Goal: Task Accomplishment & Management: Manage account settings

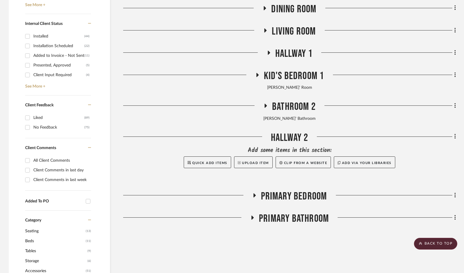
scroll to position [313, 0]
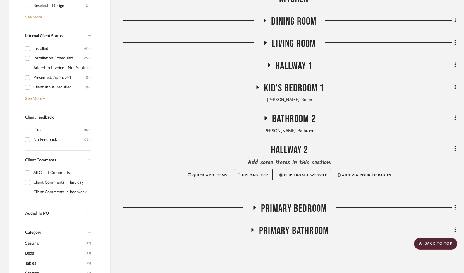
click at [265, 45] on icon at bounding box center [265, 42] width 7 height 4
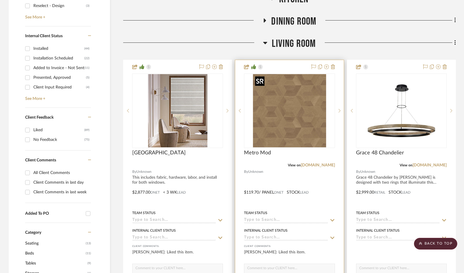
click at [276, 110] on img "0" at bounding box center [289, 110] width 73 height 73
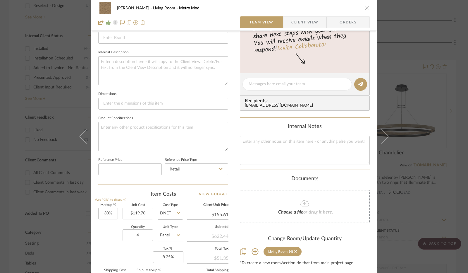
scroll to position [205, 0]
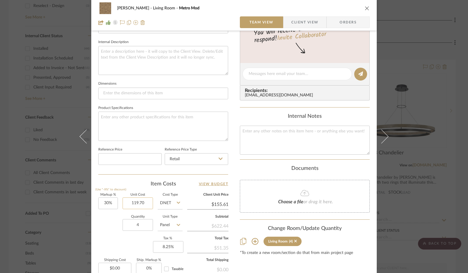
click at [142, 203] on input "119.70" at bounding box center [138, 203] width 30 height 12
type input "$266.00"
click at [133, 182] on div "Item Costs View Budget" at bounding box center [163, 183] width 130 height 7
type input "$345.80"
click at [136, 223] on input "4" at bounding box center [138, 225] width 30 height 12
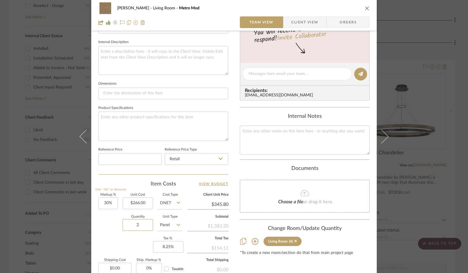
type input "2"
click at [132, 185] on div "Item Costs View Budget" at bounding box center [163, 183] width 130 height 7
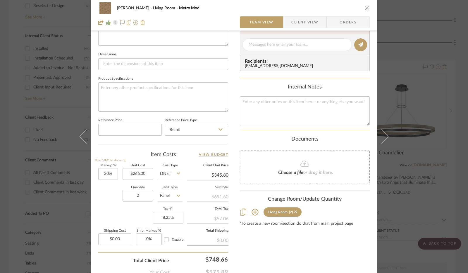
scroll to position [271, 0]
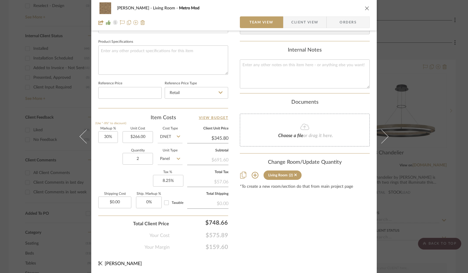
click at [366, 7] on icon "close" at bounding box center [367, 8] width 5 height 5
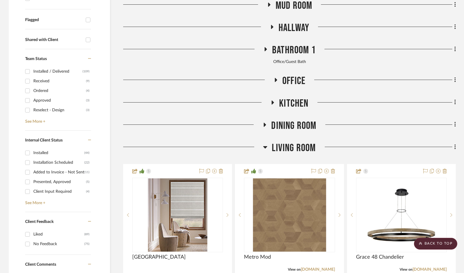
scroll to position [197, 0]
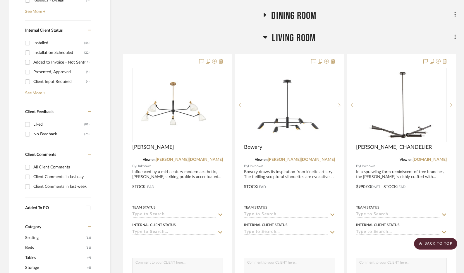
scroll to position [322, 0]
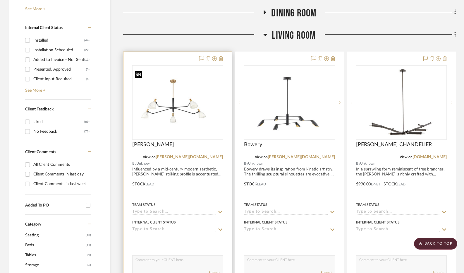
click at [183, 102] on img "0" at bounding box center [177, 102] width 89 height 68
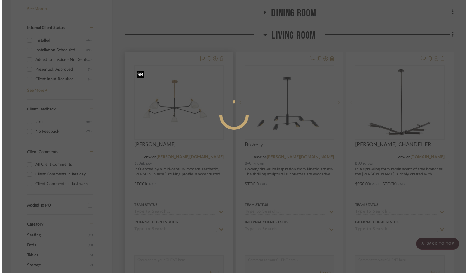
scroll to position [0, 0]
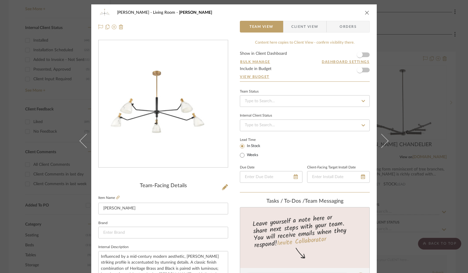
click at [364, 52] on form "Show in Client Dashboard Bulk Manage Dashboard Settings Include in Budget View …" at bounding box center [305, 66] width 130 height 30
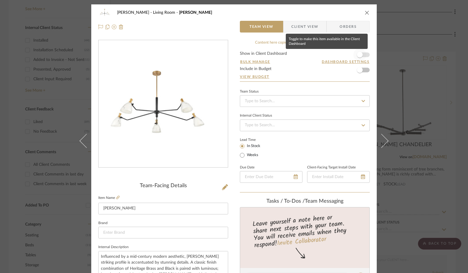
click at [359, 55] on span "button" at bounding box center [360, 55] width 6 height 6
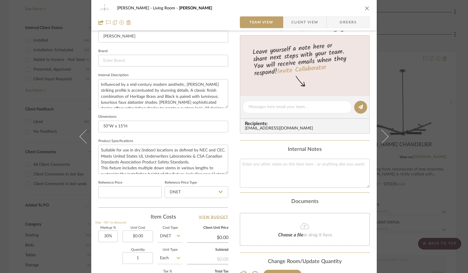
scroll to position [263, 0]
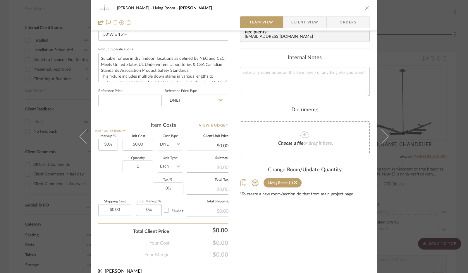
click at [301, 22] on span "Client View" at bounding box center [304, 22] width 27 height 12
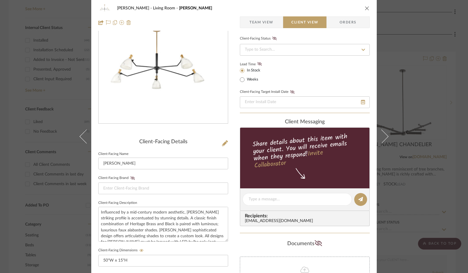
scroll to position [0, 0]
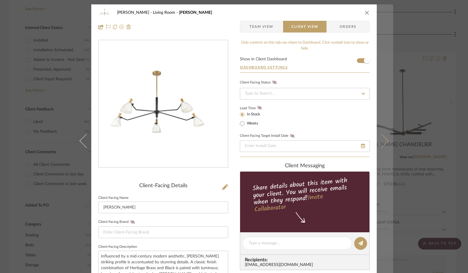
click at [383, 143] on icon at bounding box center [381, 141] width 14 height 14
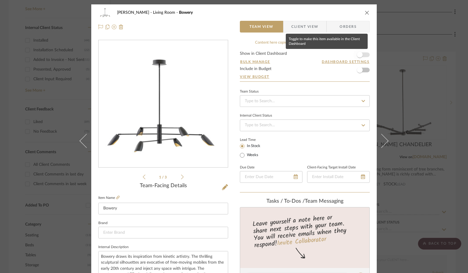
click at [360, 56] on span "button" at bounding box center [360, 55] width 6 height 6
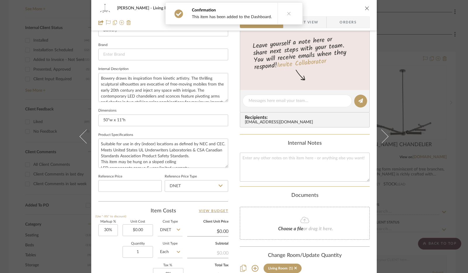
scroll to position [117, 0]
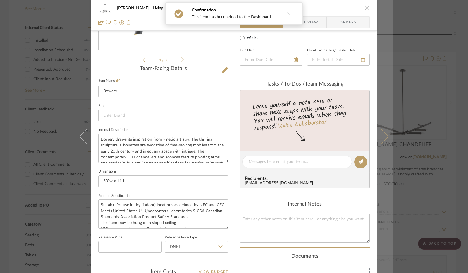
click at [378, 142] on icon at bounding box center [381, 136] width 14 height 14
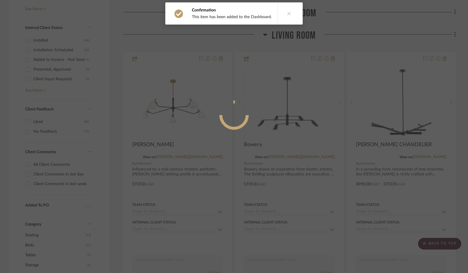
scroll to position [0, 0]
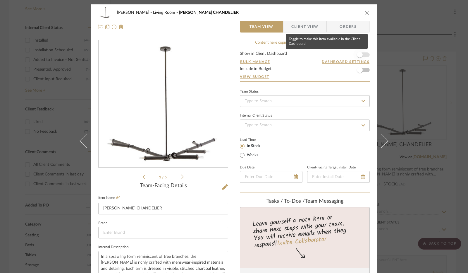
click at [358, 54] on span "button" at bounding box center [360, 55] width 6 height 6
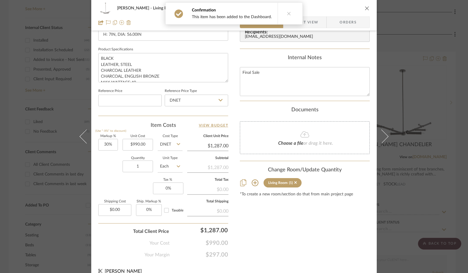
scroll to position [271, 0]
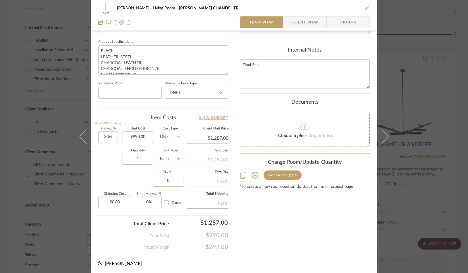
click at [171, 179] on input "0" at bounding box center [168, 181] width 30 height 12
type input "8.25%"
click at [233, 202] on div "Jennifer Anzola Living Room PADEN CHANDELIER Team View Client View Orders 1 / 5…" at bounding box center [233, 4] width 285 height 540
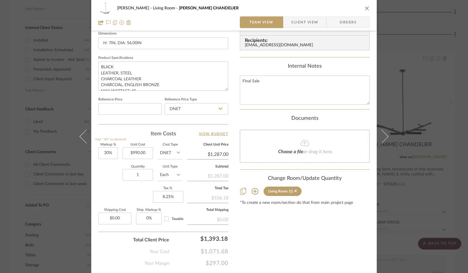
scroll to position [242, 0]
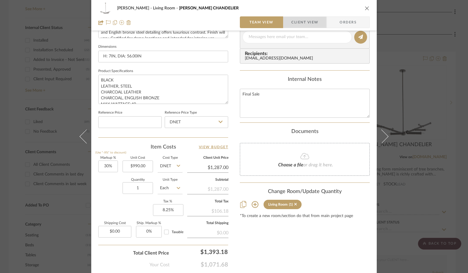
click at [306, 24] on span "Client View" at bounding box center [304, 22] width 27 height 12
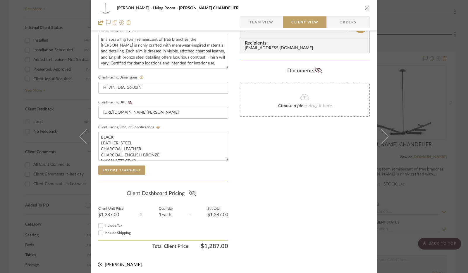
click at [189, 192] on icon at bounding box center [191, 193] width 7 height 6
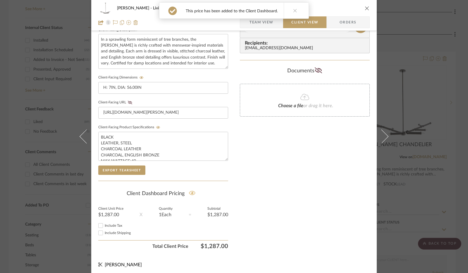
click at [100, 225] on input "Include Tax" at bounding box center [100, 225] width 7 height 7
checkbox input "true"
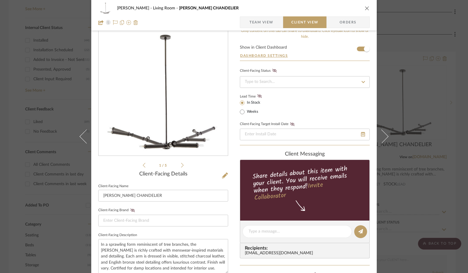
scroll to position [0, 0]
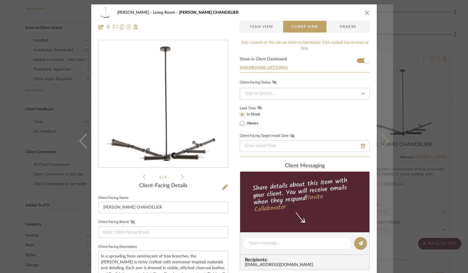
click at [380, 144] on icon at bounding box center [381, 141] width 14 height 14
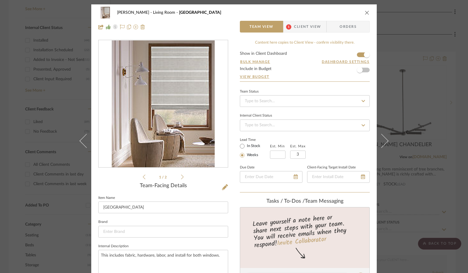
click at [367, 12] on icon "close" at bounding box center [367, 12] width 5 height 5
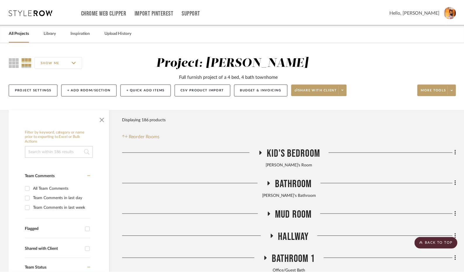
scroll to position [322, 0]
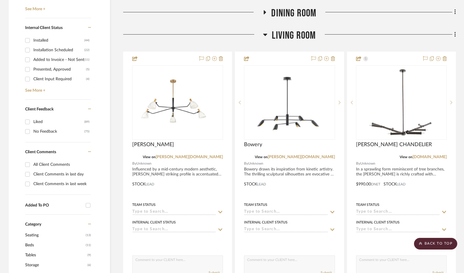
click at [264, 35] on icon at bounding box center [265, 35] width 4 height 2
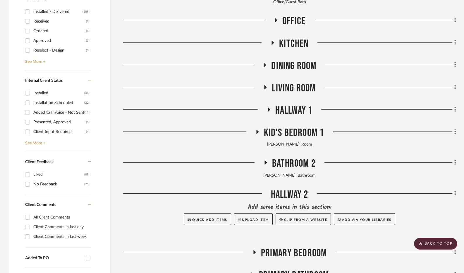
scroll to position [234, 0]
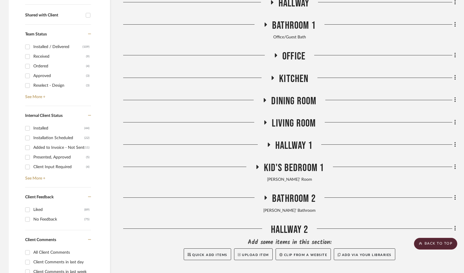
click at [277, 54] on icon at bounding box center [275, 55] width 7 height 4
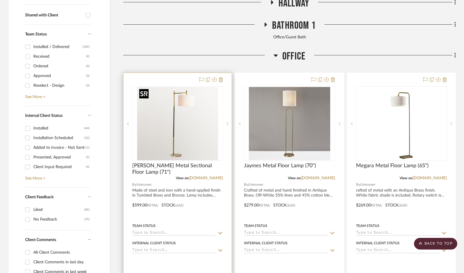
click at [185, 130] on img "0" at bounding box center [177, 123] width 81 height 73
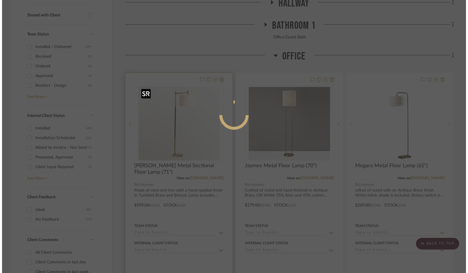
scroll to position [0, 0]
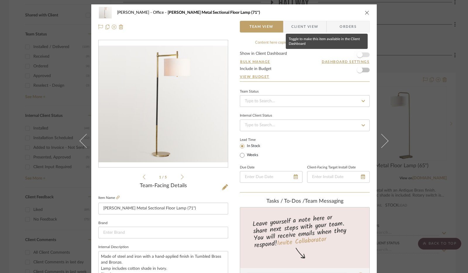
click at [363, 55] on span "button" at bounding box center [359, 54] width 13 height 13
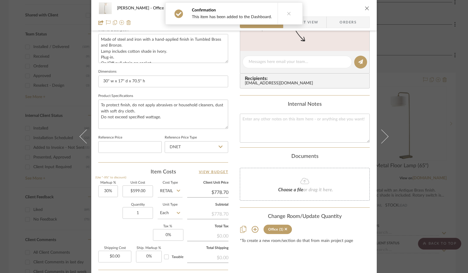
scroll to position [234, 0]
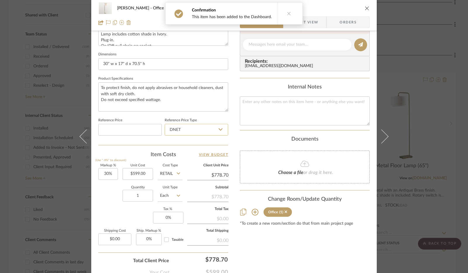
click at [182, 132] on input "DNET" at bounding box center [196, 130] width 63 height 12
click at [181, 157] on div "Retail" at bounding box center [199, 158] width 72 height 15
type input "Retail"
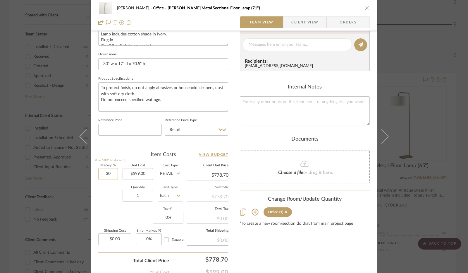
click at [107, 174] on input "30" at bounding box center [108, 174] width 20 height 12
type input "0%"
click at [104, 191] on div "Quantity 1 Unit Type Each" at bounding box center [140, 196] width 84 height 21
type input "$599.00"
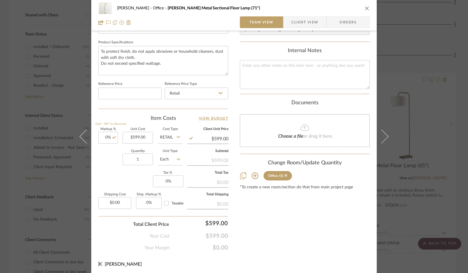
scroll to position [271, 0]
click at [168, 179] on input "0" at bounding box center [168, 181] width 30 height 12
type input "8.25%"
click at [135, 175] on div "Markup % (Use "-X%" to discount) 0% Unit Cost $599.00 Cost Type Retail Client U…" at bounding box center [163, 169] width 130 height 85
click at [309, 20] on span "Client View" at bounding box center [304, 22] width 27 height 12
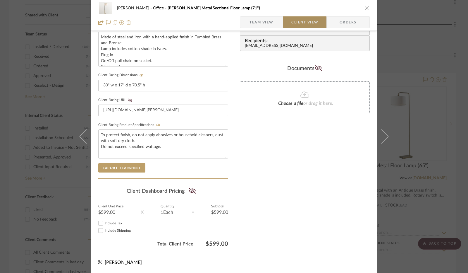
scroll to position [216, 0]
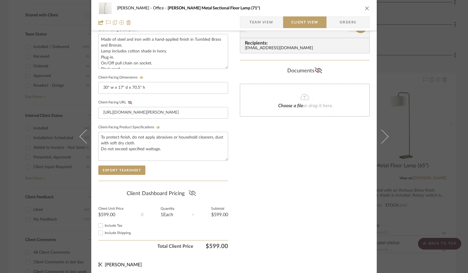
click at [190, 192] on icon at bounding box center [191, 193] width 7 height 6
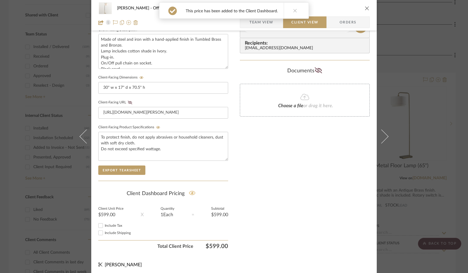
click at [98, 224] on input "Include Tax" at bounding box center [100, 225] width 7 height 7
checkbox input "true"
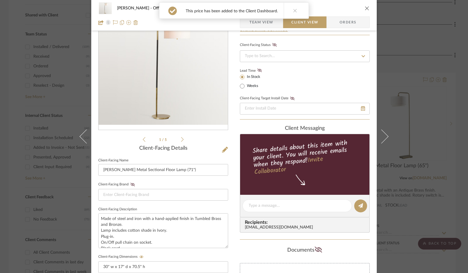
scroll to position [0, 0]
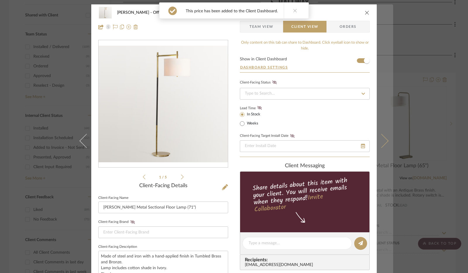
click at [378, 144] on icon at bounding box center [381, 141] width 14 height 14
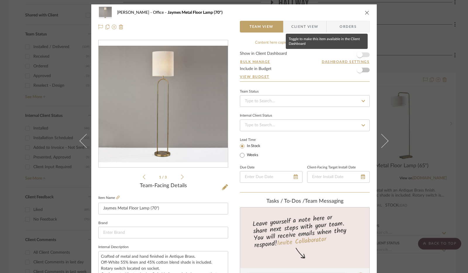
click at [360, 54] on span "button" at bounding box center [360, 55] width 6 height 6
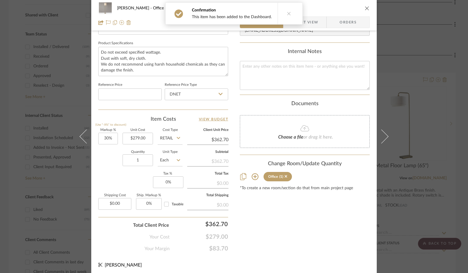
scroll to position [271, 0]
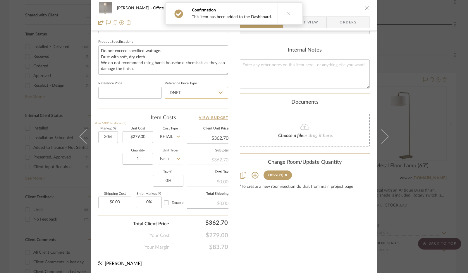
click at [214, 89] on input "DNET" at bounding box center [196, 93] width 63 height 12
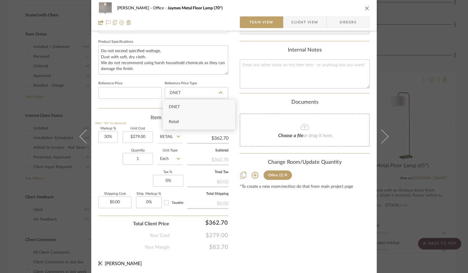
click at [203, 121] on div "Retail" at bounding box center [199, 121] width 72 height 15
type input "Retail"
click at [105, 139] on input "30" at bounding box center [108, 137] width 20 height 12
type input "0%"
type input "0"
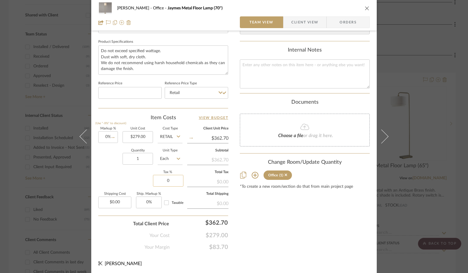
type input "$279.00"
click at [162, 178] on input "0" at bounding box center [168, 181] width 30 height 12
type input "8.25%"
click at [145, 173] on div "Markup % (Use "-X%" to discount) 0% Unit Cost $279.00 Cost Type Retail Client U…" at bounding box center [163, 169] width 130 height 85
click at [301, 24] on span "Client View" at bounding box center [304, 22] width 27 height 12
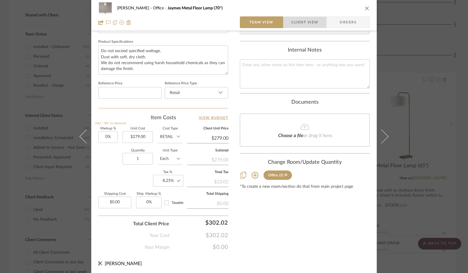
scroll to position [216, 0]
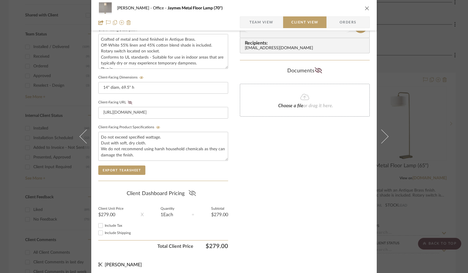
click at [190, 190] on icon at bounding box center [192, 193] width 7 height 6
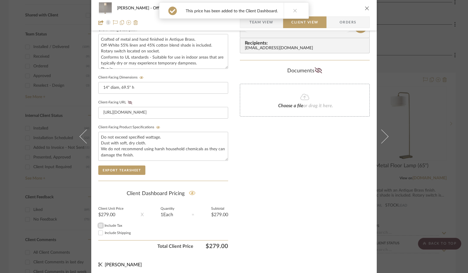
click at [100, 225] on input "Include Tax" at bounding box center [100, 225] width 7 height 7
checkbox input "true"
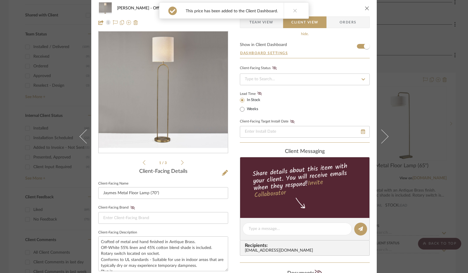
scroll to position [0, 0]
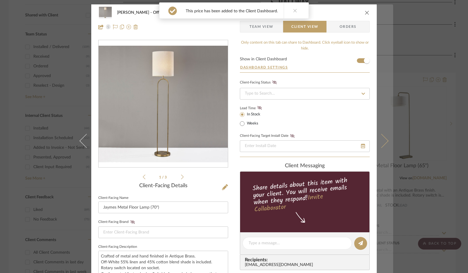
click at [385, 142] on button at bounding box center [385, 140] width 16 height 273
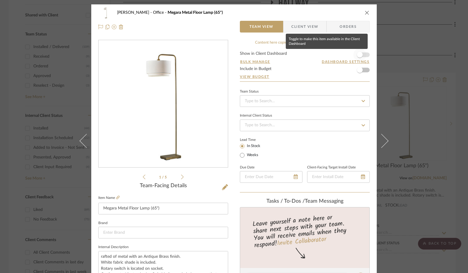
click at [360, 55] on span "button" at bounding box center [360, 55] width 6 height 6
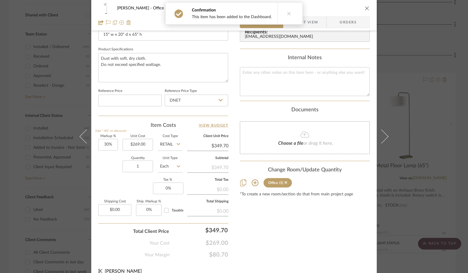
scroll to position [271, 0]
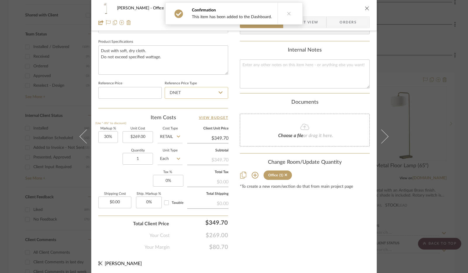
click at [212, 92] on input "DNET" at bounding box center [196, 93] width 63 height 12
click at [201, 125] on div "Retail" at bounding box center [199, 121] width 72 height 15
type input "Retail"
click at [104, 136] on input "30" at bounding box center [108, 137] width 20 height 12
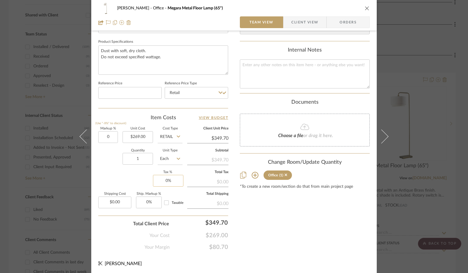
type input "0%"
type input "0"
click at [162, 179] on input "0" at bounding box center [168, 181] width 30 height 12
type input "$269.00"
type input "8.25%"
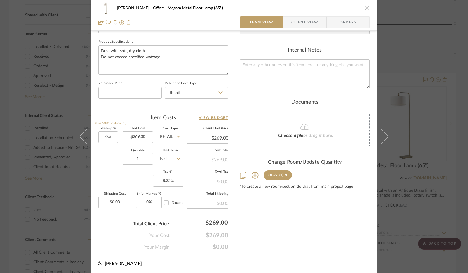
click at [137, 178] on div "Markup % (Use "-X%" to discount) 0% Unit Cost $269.00 Cost Type Retail Client U…" at bounding box center [163, 169] width 130 height 85
click at [299, 24] on span "Client View" at bounding box center [304, 22] width 27 height 12
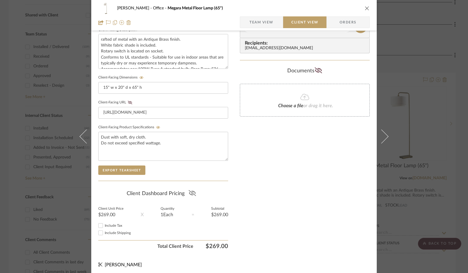
click at [193, 193] on icon at bounding box center [191, 193] width 7 height 6
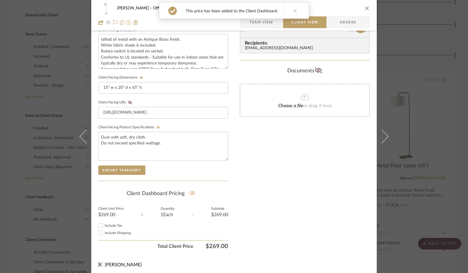
click at [101, 224] on input "Include Tax" at bounding box center [100, 225] width 7 height 7
checkbox input "true"
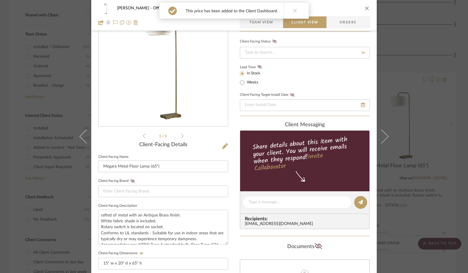
scroll to position [0, 0]
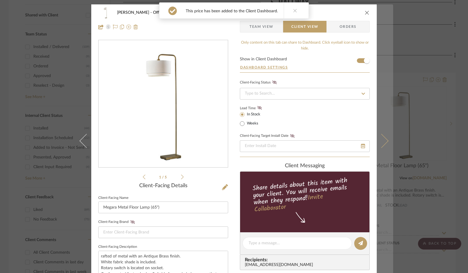
click at [383, 147] on button at bounding box center [385, 140] width 16 height 273
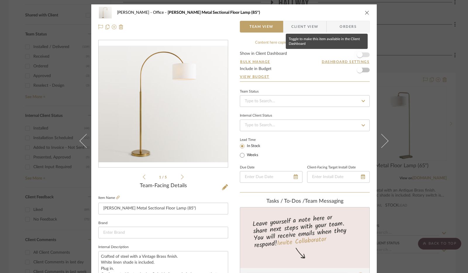
click at [364, 56] on span "button" at bounding box center [359, 54] width 13 height 13
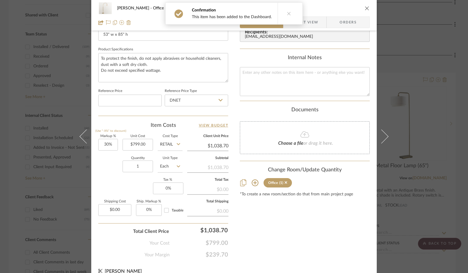
scroll to position [271, 0]
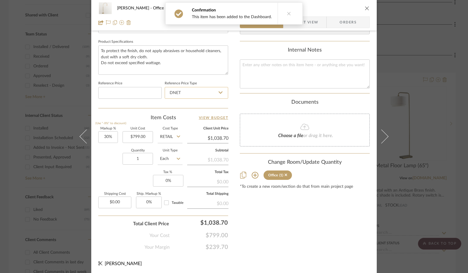
click at [201, 91] on input "DNET" at bounding box center [196, 93] width 63 height 12
click at [192, 122] on div "Retail" at bounding box center [199, 121] width 72 height 15
type input "Retail"
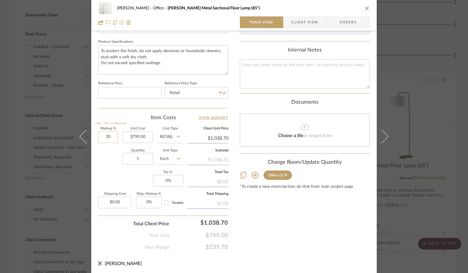
click at [108, 137] on input "30" at bounding box center [108, 137] width 20 height 12
type input "0%"
type input "0"
click at [166, 180] on input "0" at bounding box center [168, 181] width 30 height 12
type input "$799.00"
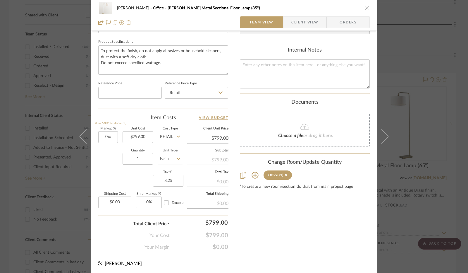
type input "8.25%"
click at [139, 173] on div "Markup % (Use "-X%" to discount) 0% Unit Cost $799.00 Cost Type Retail Client U…" at bounding box center [163, 169] width 130 height 85
click at [312, 23] on span "Client View" at bounding box center [304, 22] width 27 height 12
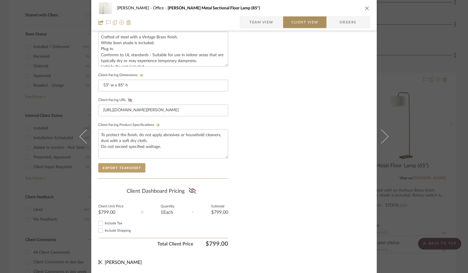
scroll to position [216, 0]
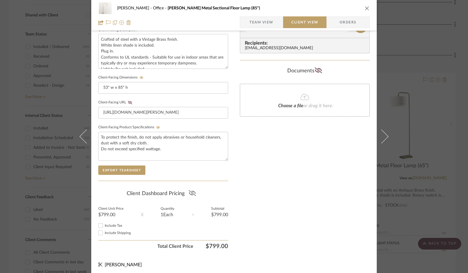
click at [192, 191] on icon at bounding box center [192, 193] width 7 height 6
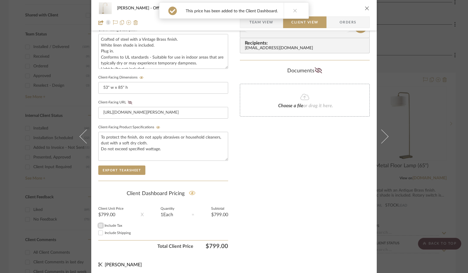
click at [99, 223] on input "Include Tax" at bounding box center [100, 225] width 7 height 7
checkbox input "true"
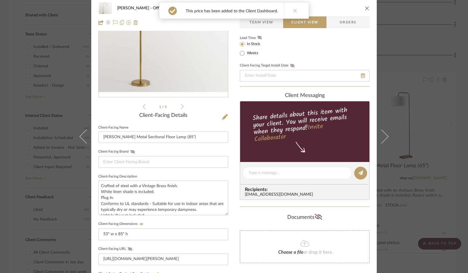
scroll to position [0, 0]
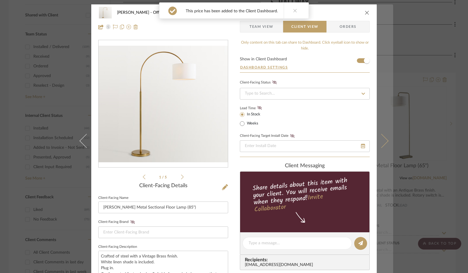
click at [379, 144] on icon at bounding box center [381, 141] width 14 height 14
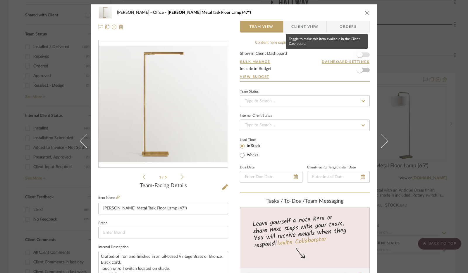
click at [359, 55] on span "button" at bounding box center [360, 55] width 6 height 6
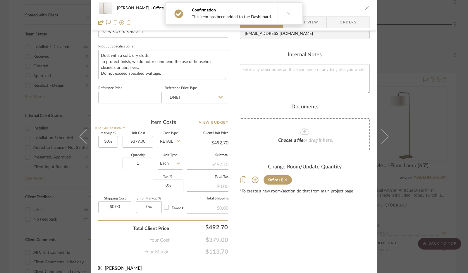
scroll to position [271, 0]
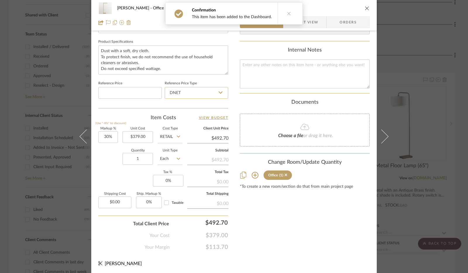
click at [216, 88] on input "DNET" at bounding box center [196, 93] width 63 height 12
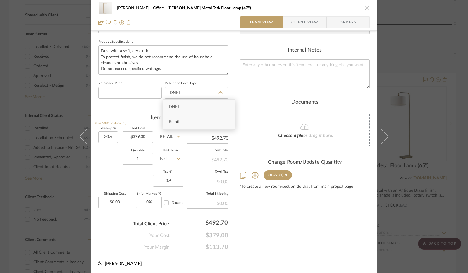
click at [194, 122] on div "Retail" at bounding box center [199, 121] width 72 height 15
type input "Retail"
click at [105, 137] on input "30" at bounding box center [108, 137] width 20 height 12
type input "0%"
click at [109, 149] on div "Quantity 1 Unit Type Each" at bounding box center [140, 159] width 84 height 21
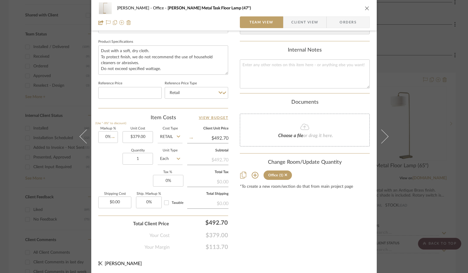
type input "$379.00"
click at [165, 177] on input "0" at bounding box center [168, 181] width 30 height 12
type input "8.25%"
click at [131, 172] on div "Markup % (Use "-X%" to discount) 0% Unit Cost $379.00 Cost Type Retail Client U…" at bounding box center [163, 169] width 130 height 85
click at [309, 23] on span "Client View" at bounding box center [304, 22] width 27 height 12
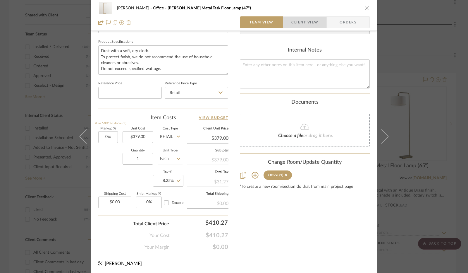
scroll to position [216, 0]
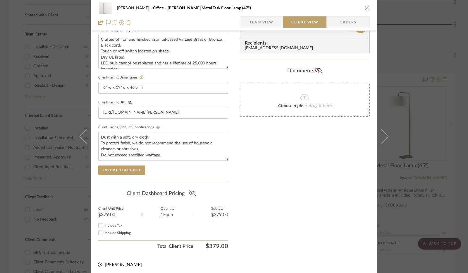
click at [189, 190] on icon at bounding box center [192, 193] width 7 height 6
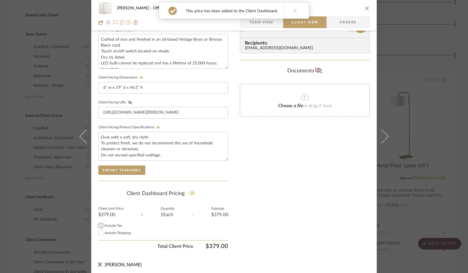
click at [99, 224] on input "Include Tax" at bounding box center [100, 225] width 7 height 7
checkbox input "true"
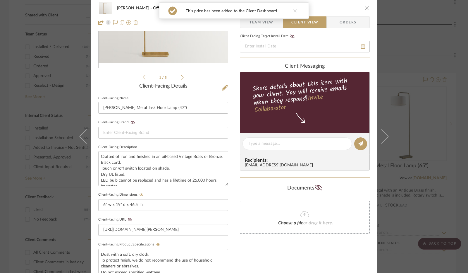
scroll to position [0, 0]
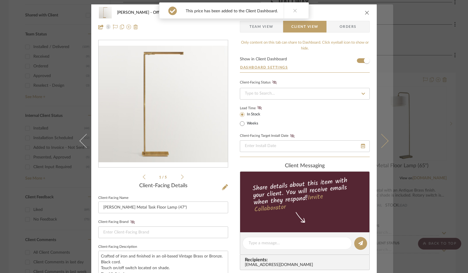
click at [382, 138] on icon at bounding box center [381, 141] width 14 height 14
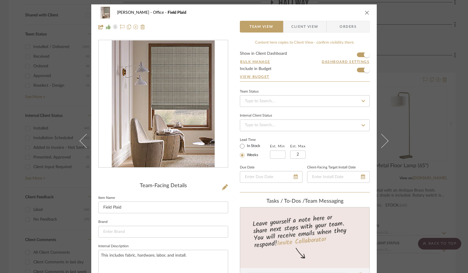
click at [367, 11] on icon "close" at bounding box center [367, 12] width 5 height 5
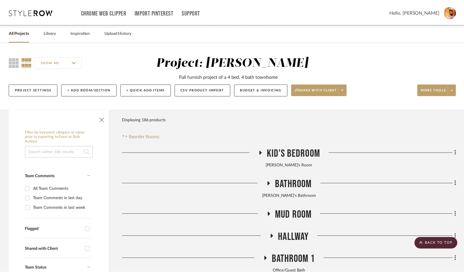
scroll to position [234, 0]
